Goal: Task Accomplishment & Management: Manage account settings

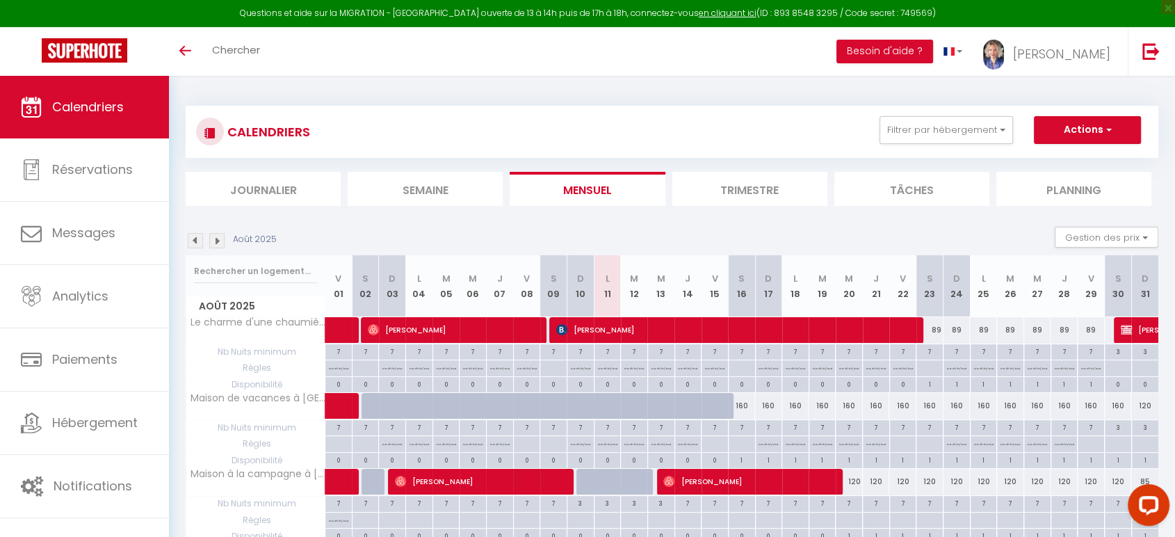
click at [221, 241] on img at bounding box center [216, 240] width 15 height 15
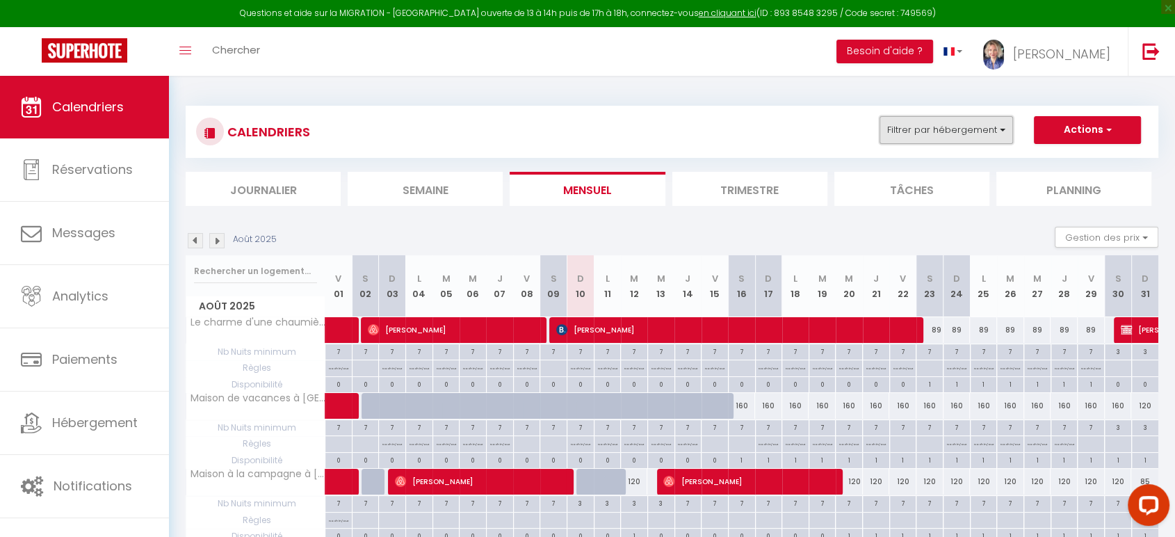
click at [971, 129] on button "Filtrer par hébergement" at bounding box center [947, 130] width 134 height 28
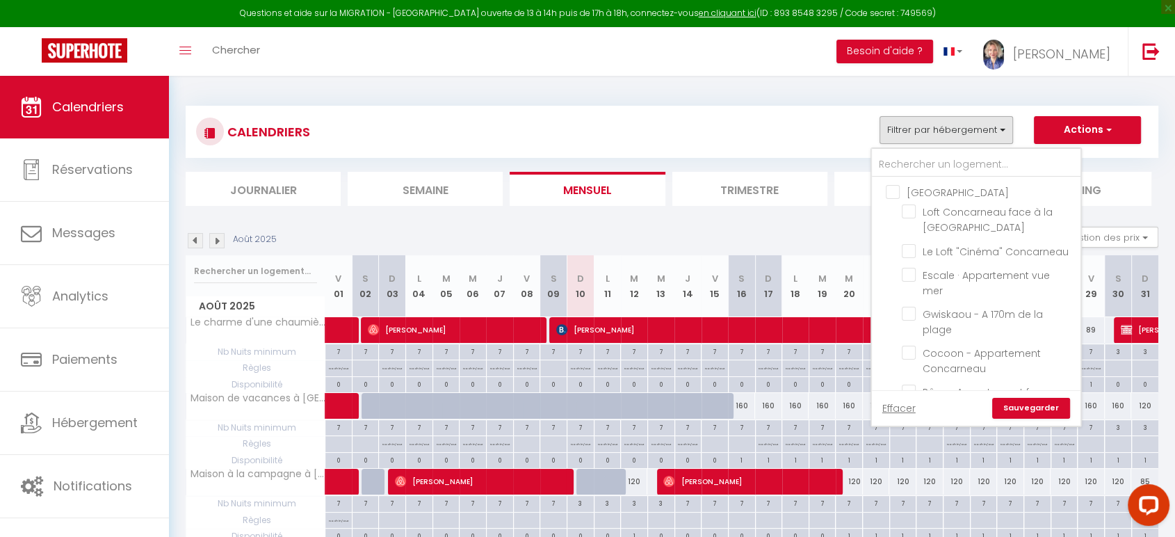
click at [896, 188] on input "[GEOGRAPHIC_DATA]" at bounding box center [990, 191] width 209 height 14
checkbox input "true"
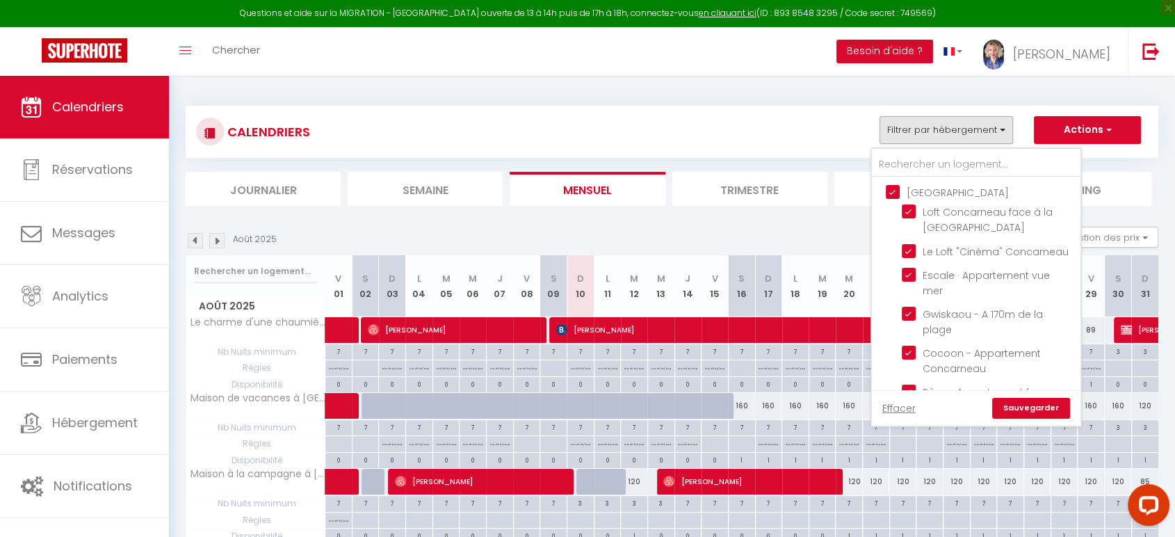
checkbox input "true"
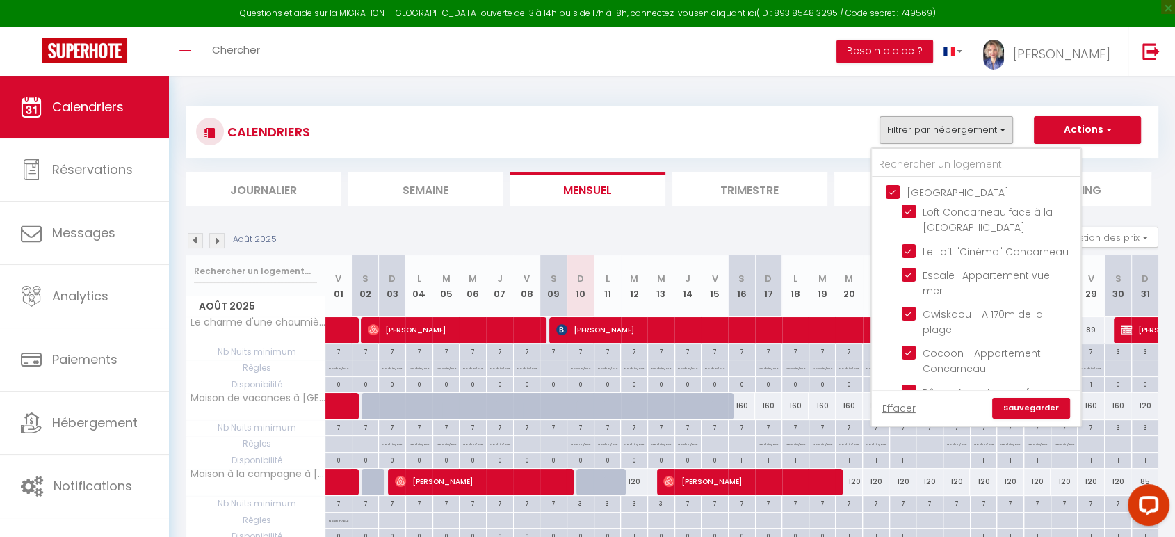
checkbox input "true"
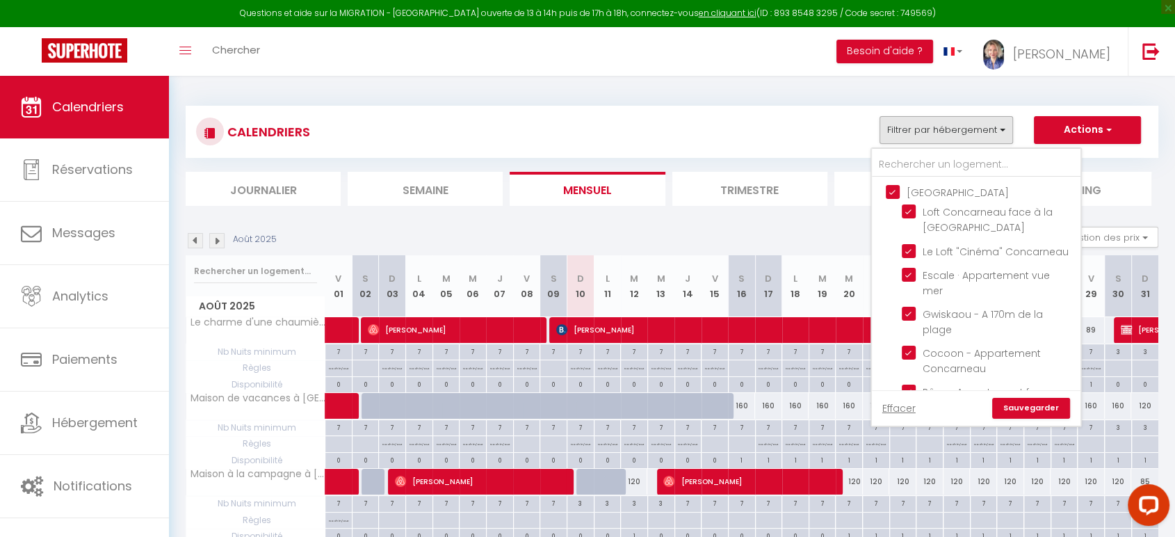
checkbox input "true"
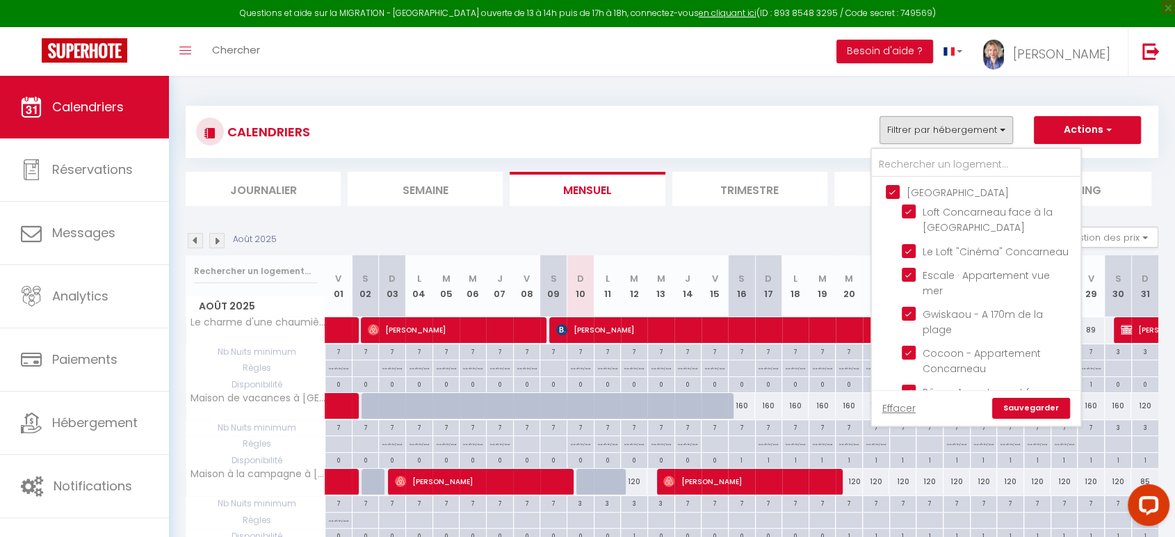
checkbox input "true"
checkbox input "false"
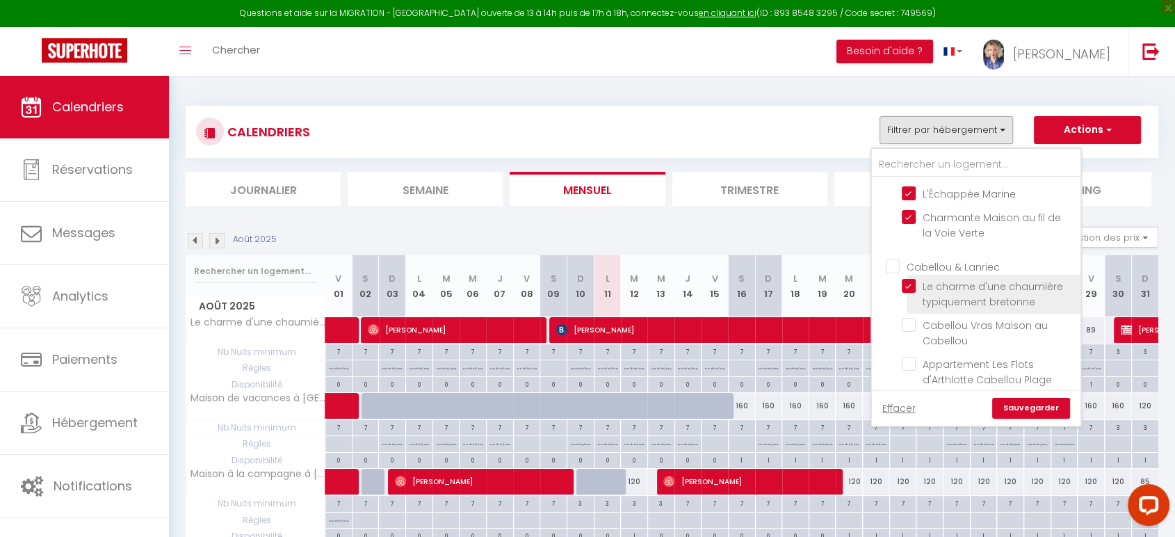
scroll to position [695, 0]
click at [894, 262] on input "Cabellou & Lanriec" at bounding box center [990, 269] width 209 height 14
checkbox input "true"
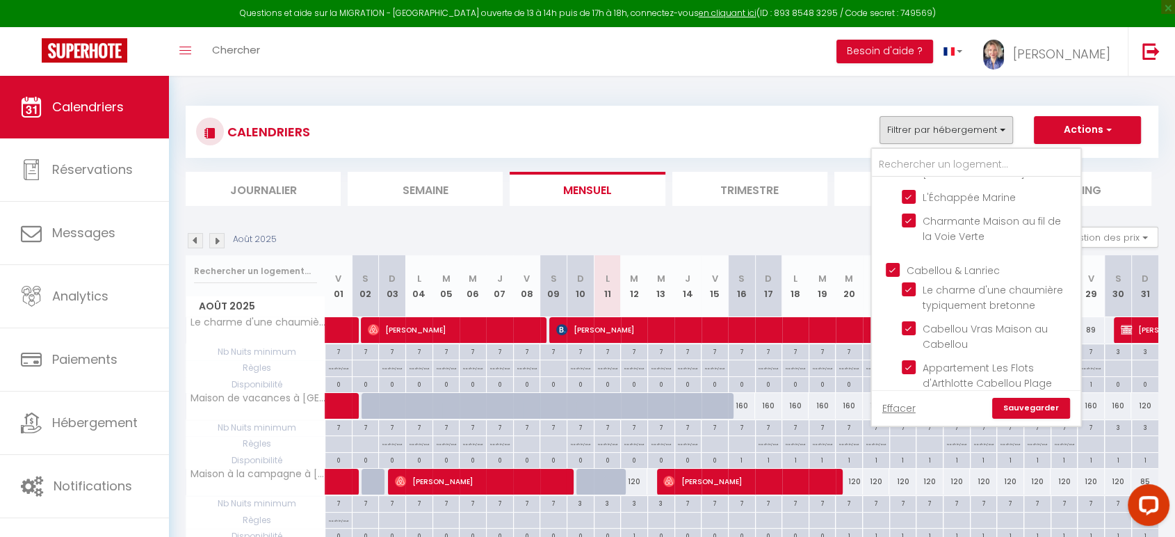
checkbox input "true"
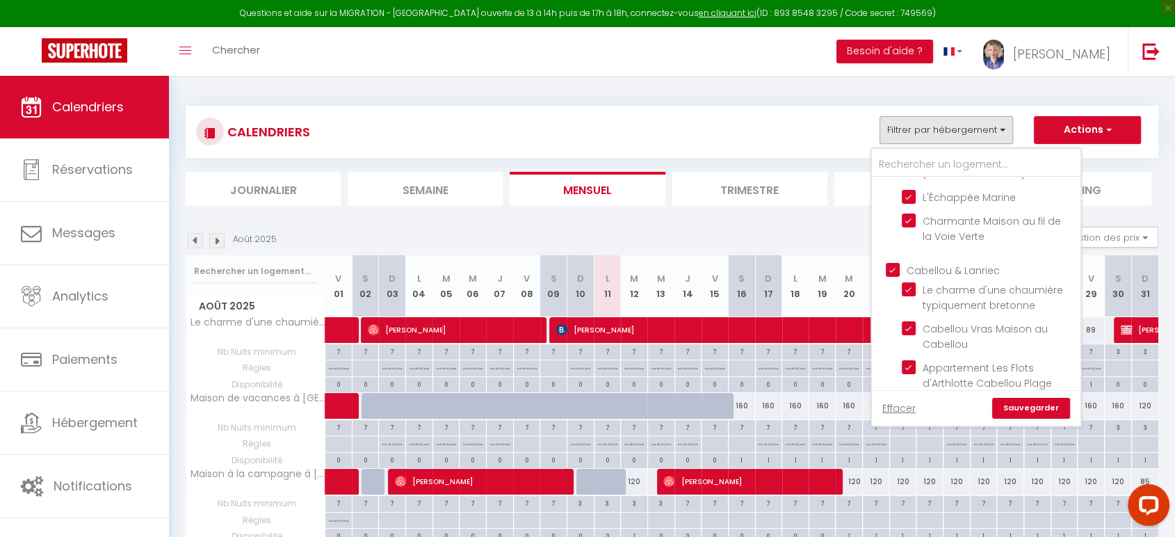
checkbox input "true"
checkbox input "false"
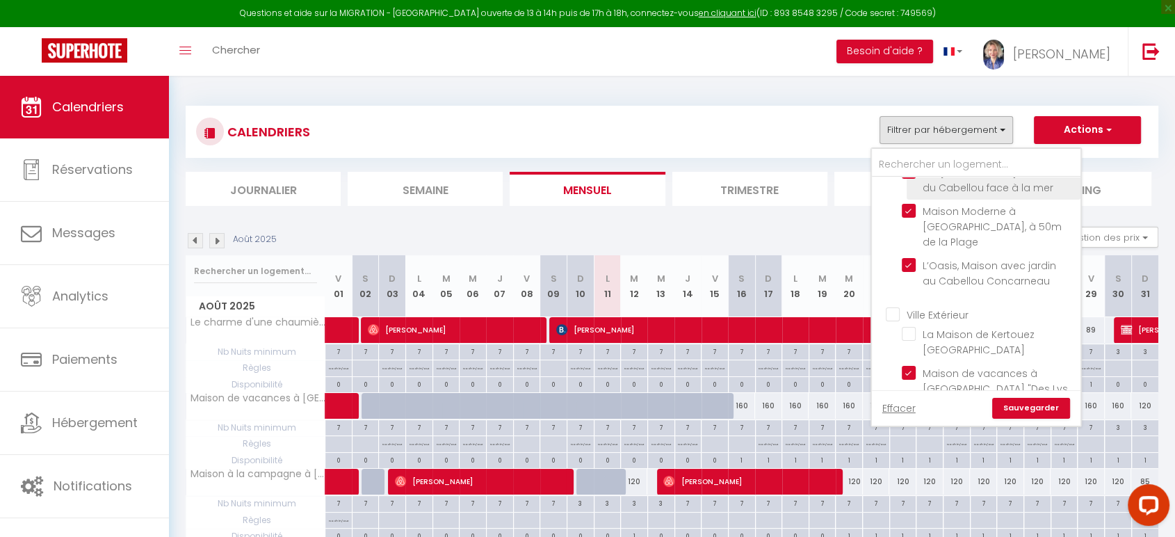
scroll to position [1199, 0]
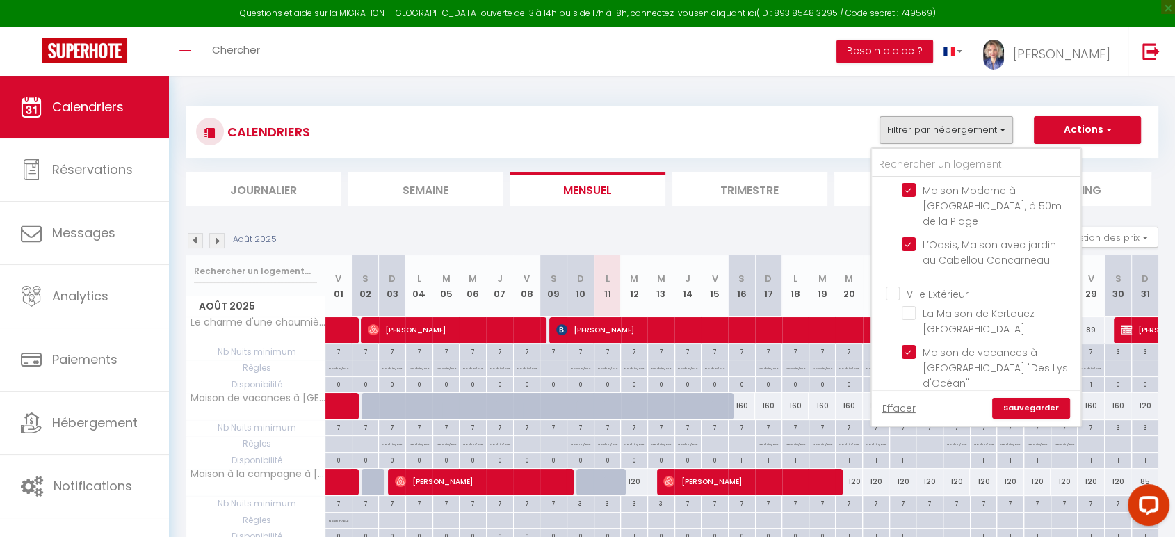
click at [895, 286] on input "Ville Extérieur" at bounding box center [990, 293] width 209 height 14
checkbox input "true"
click at [1045, 410] on link "Sauvegarder" at bounding box center [1031, 408] width 78 height 21
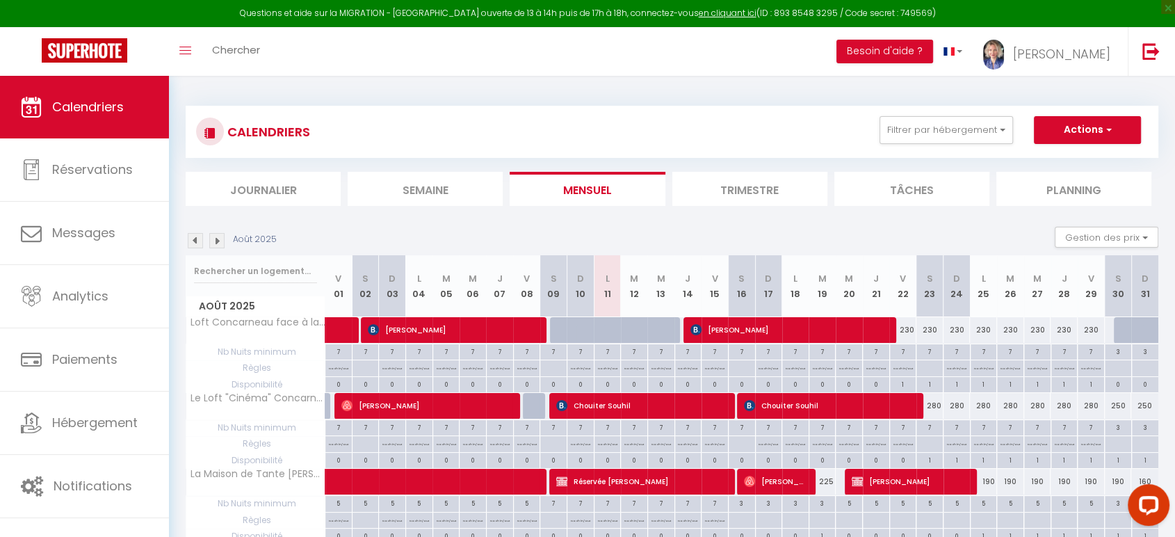
click at [214, 240] on img at bounding box center [216, 240] width 15 height 15
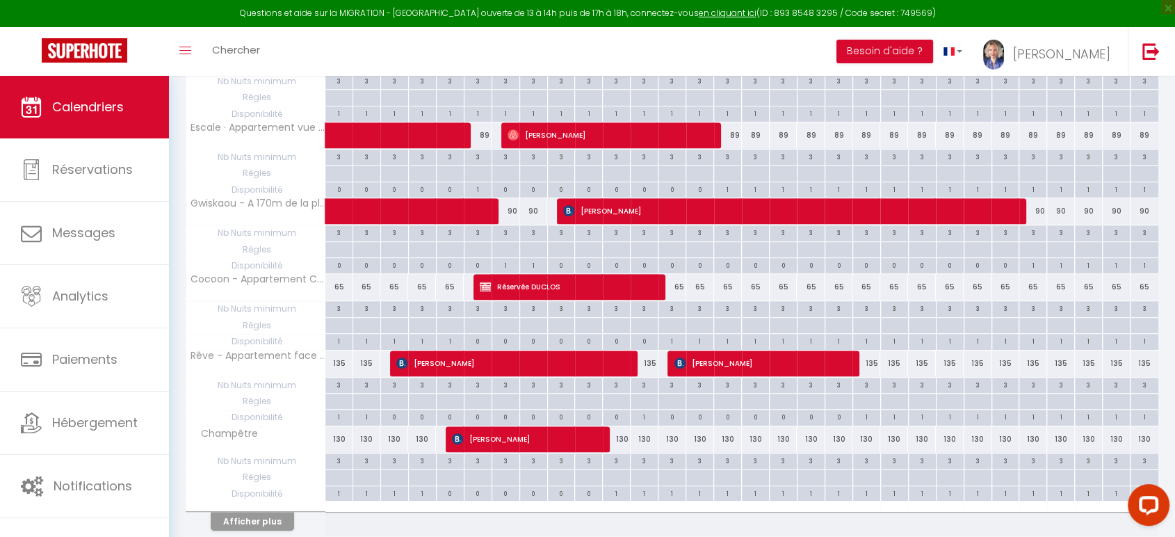
scroll to position [626, 0]
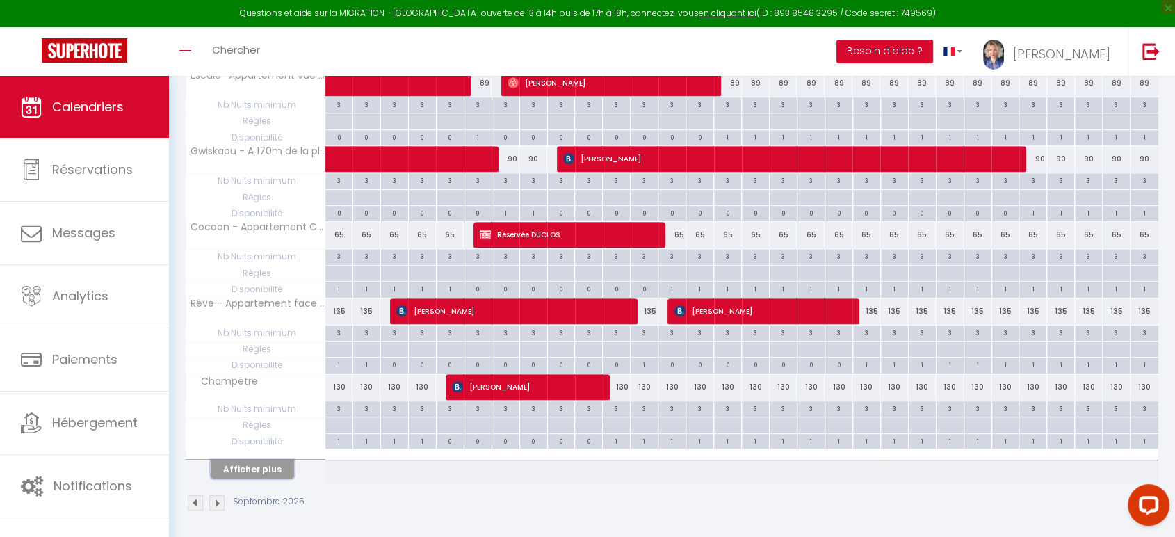
click at [258, 470] on button "Afficher plus" at bounding box center [252, 469] width 83 height 19
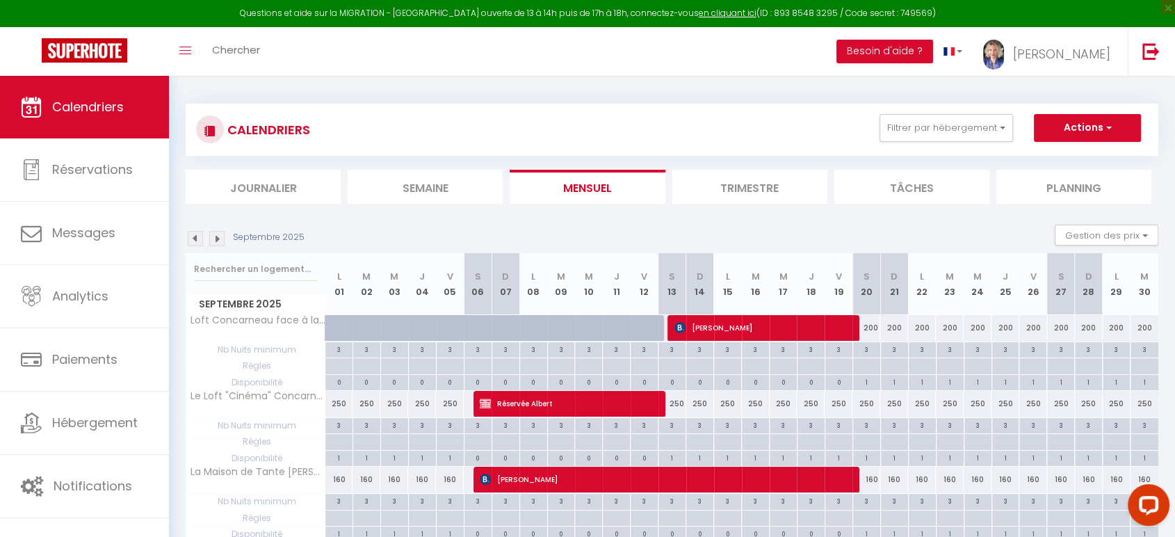
scroll to position [0, 0]
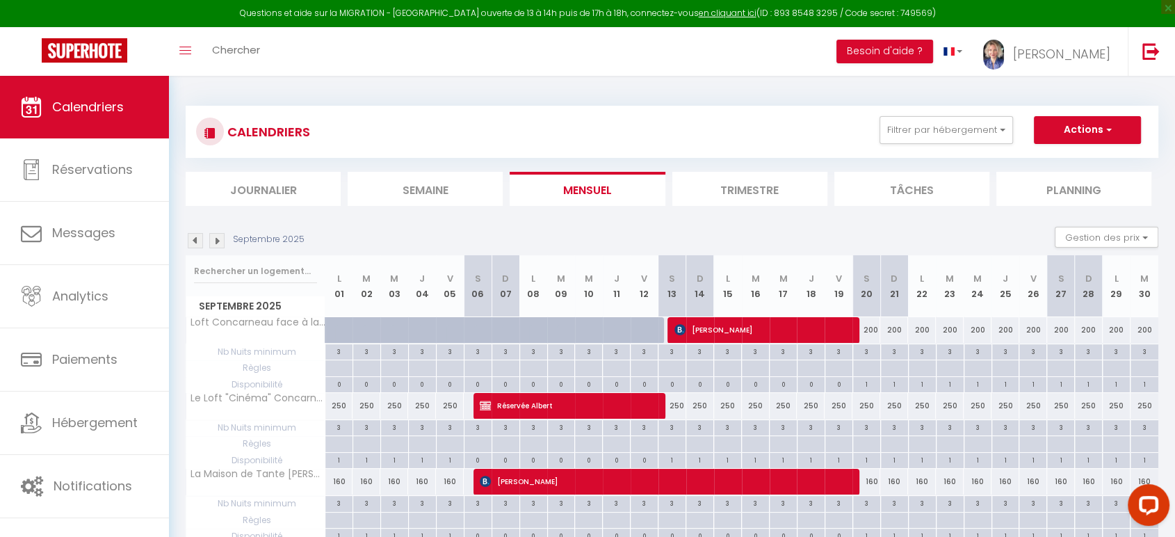
click at [193, 238] on img at bounding box center [195, 240] width 15 height 15
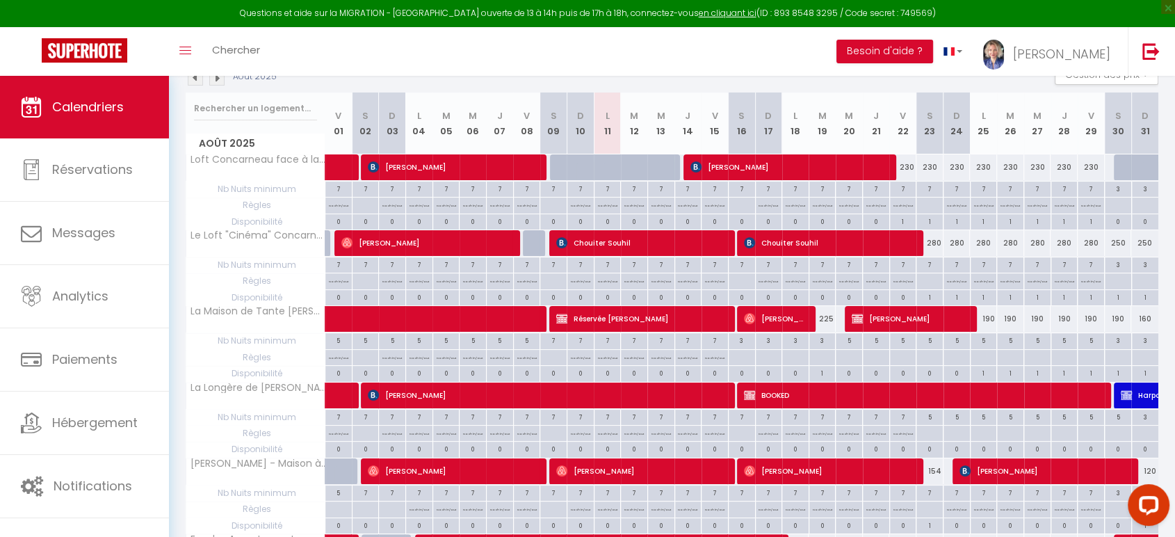
scroll to position [8, 0]
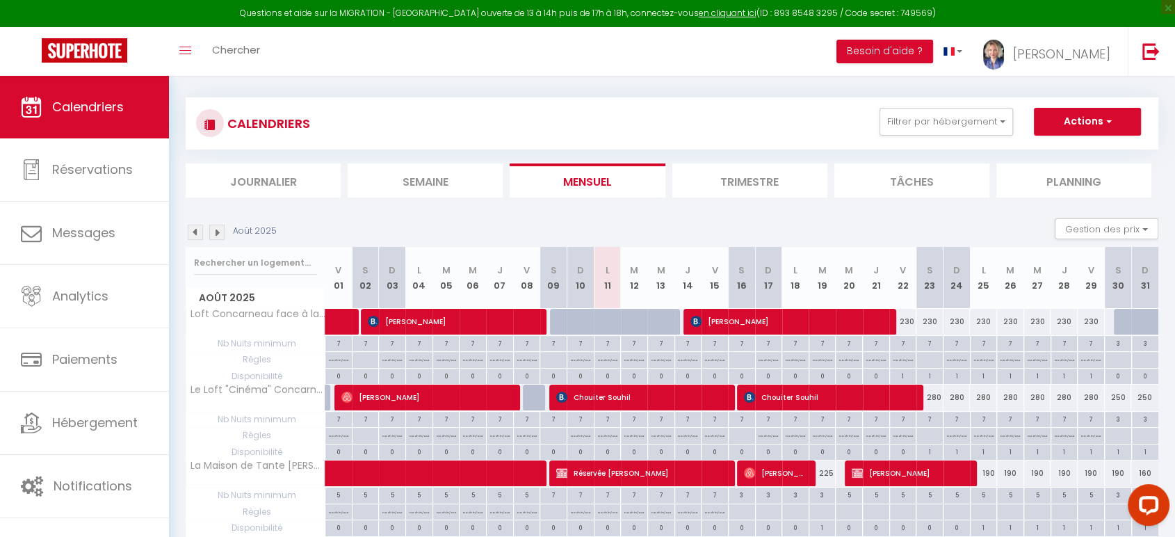
click at [217, 231] on img at bounding box center [216, 232] width 15 height 15
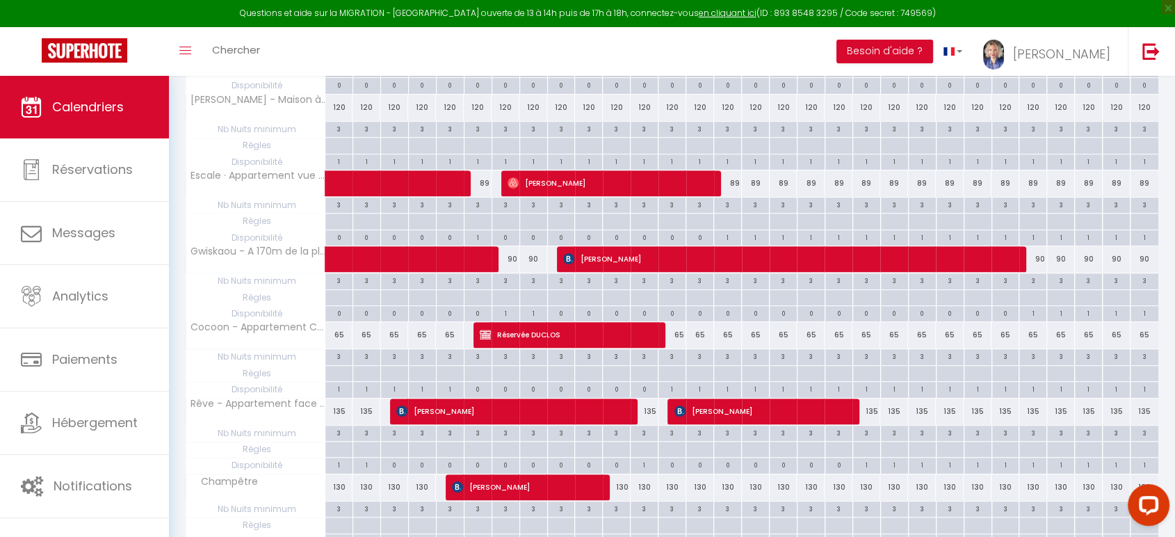
scroll to position [626, 0]
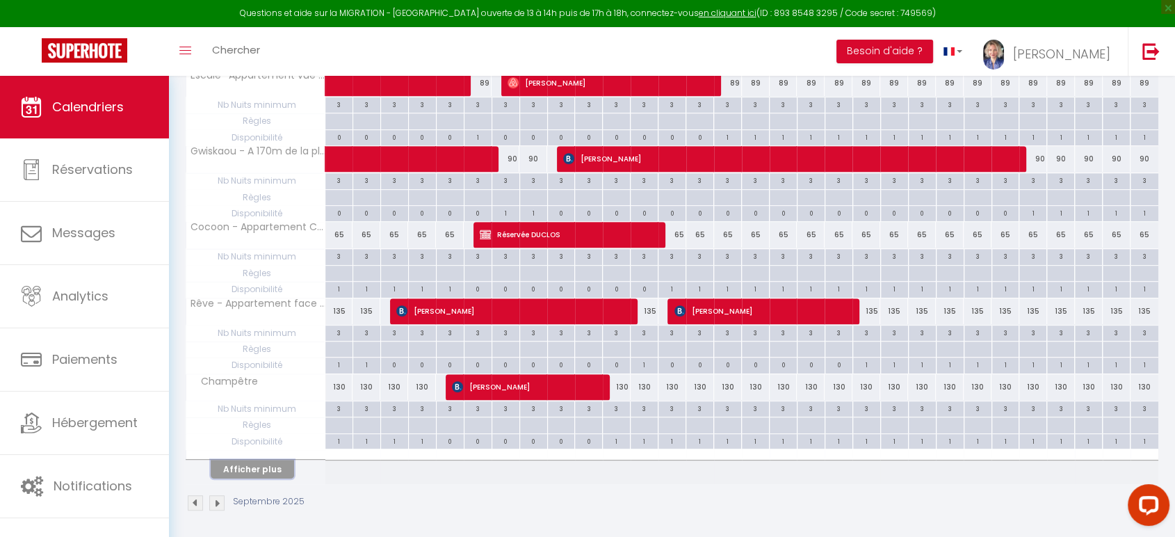
click at [250, 466] on button "Afficher plus" at bounding box center [252, 469] width 83 height 19
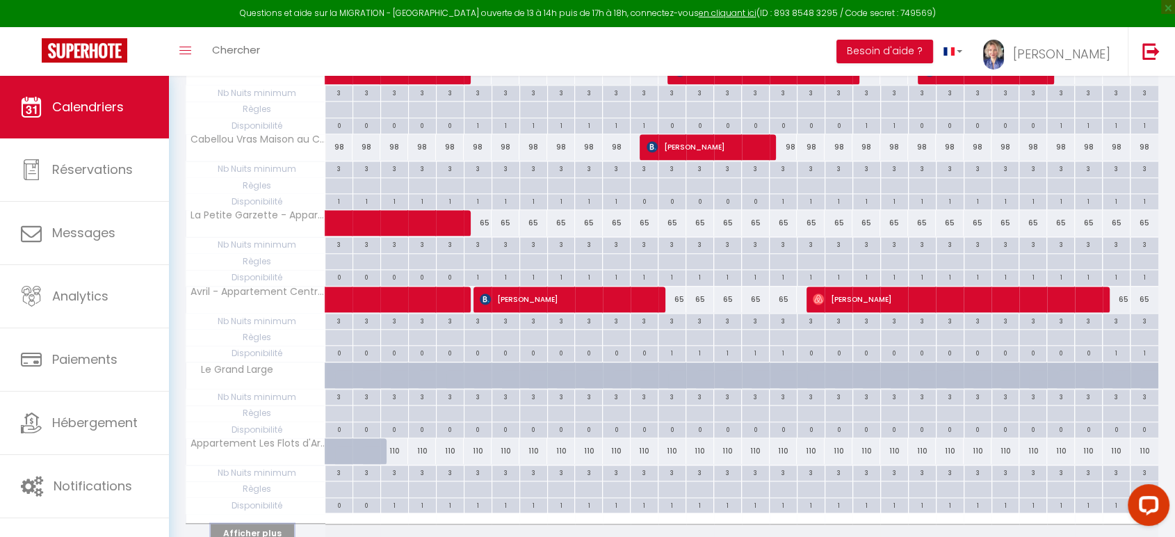
scroll to position [1383, 0]
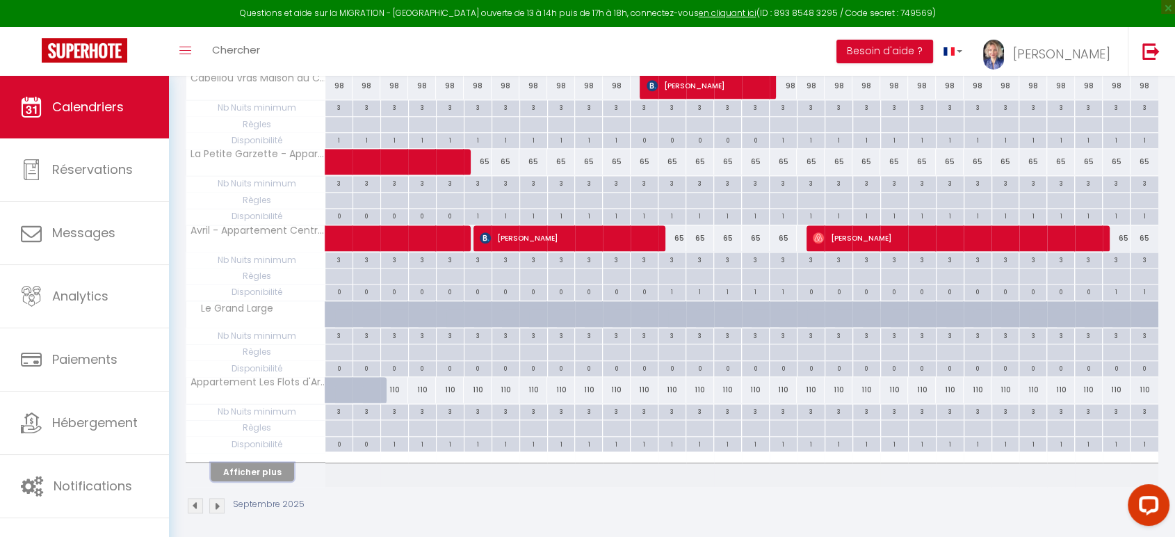
click at [265, 469] on button "Afficher plus" at bounding box center [252, 471] width 83 height 19
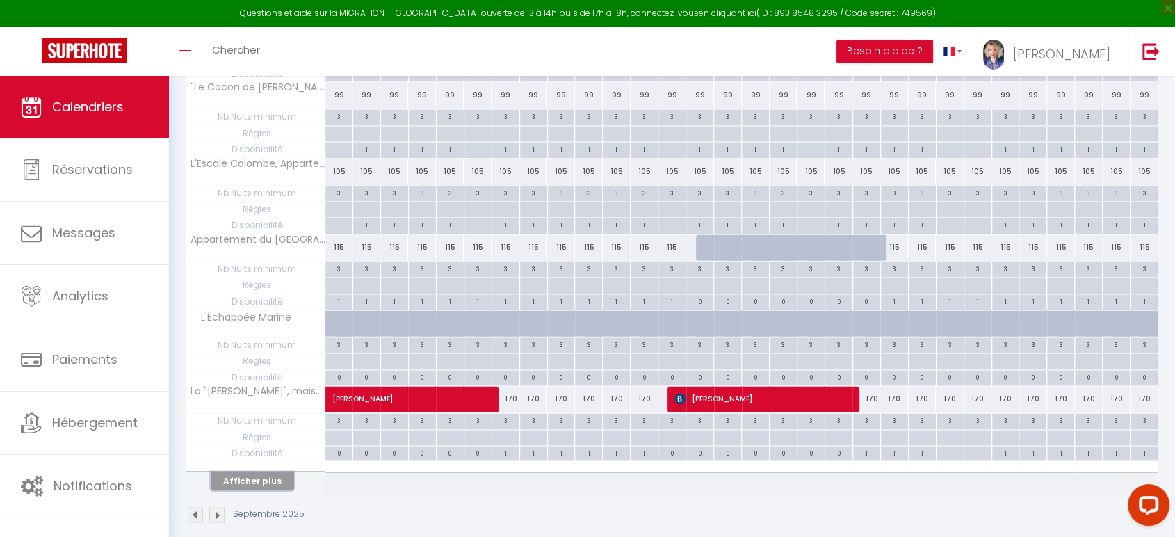
scroll to position [2139, 0]
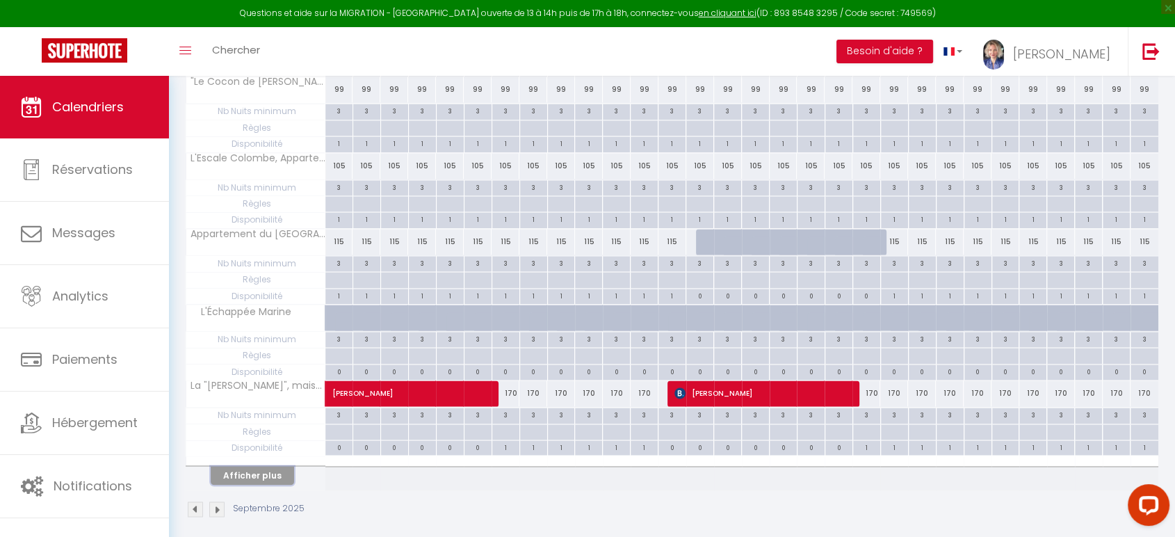
click at [254, 466] on button "Afficher plus" at bounding box center [252, 475] width 83 height 19
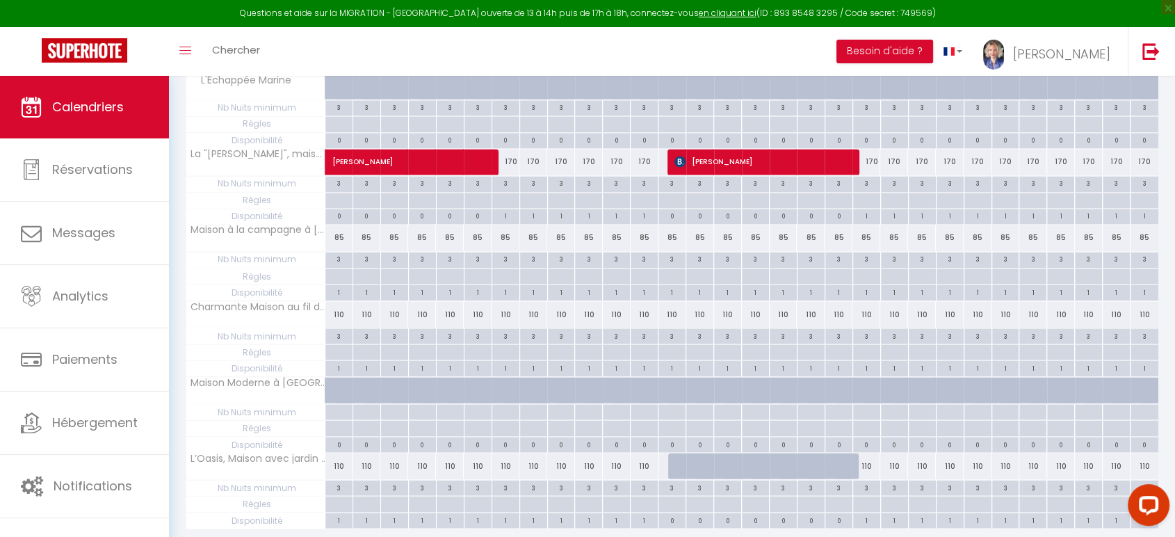
scroll to position [2408, 0]
